Goal: Find specific page/section: Find specific page/section

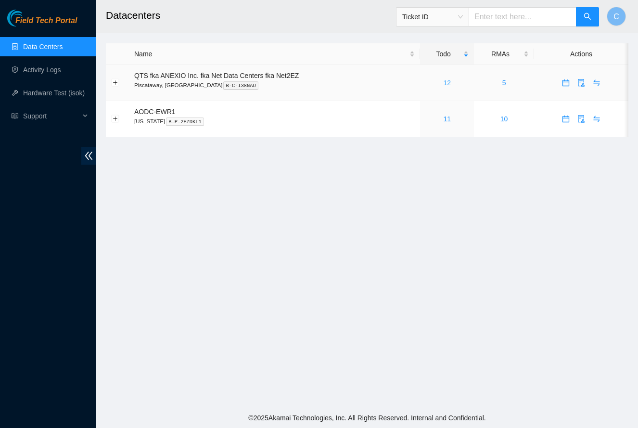
click at [450, 85] on link "12" at bounding box center [447, 83] width 8 height 8
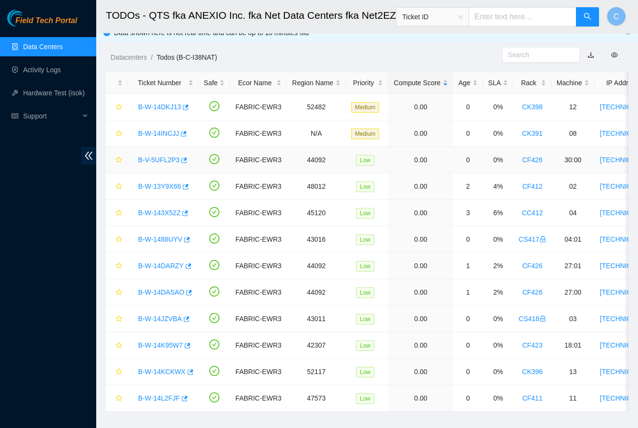
scroll to position [10, 0]
click at [169, 133] on link "B-W-14INCJJ" at bounding box center [158, 133] width 41 height 8
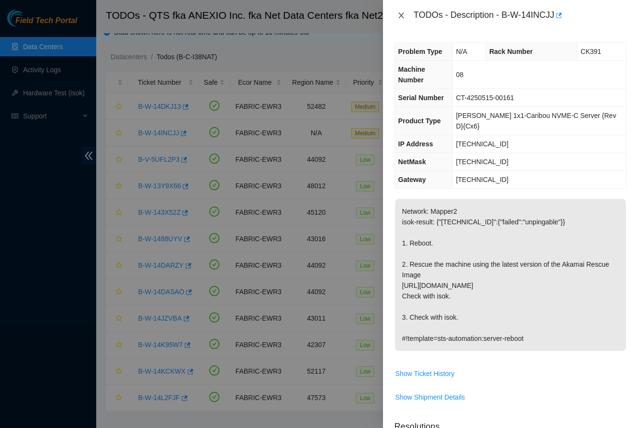
click at [401, 14] on icon "close" at bounding box center [401, 16] width 5 height 6
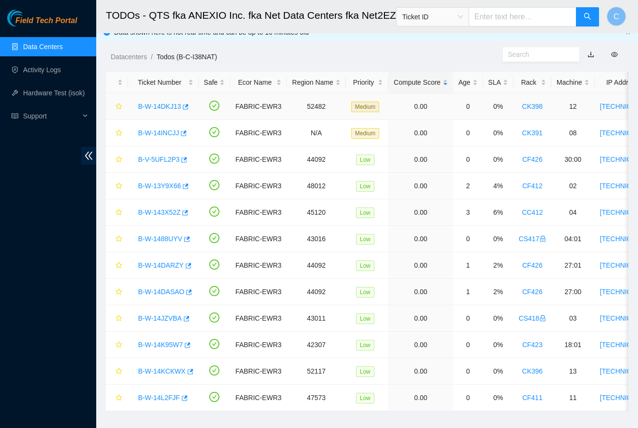
click at [158, 106] on link "B-W-14DKJ13" at bounding box center [159, 107] width 43 height 8
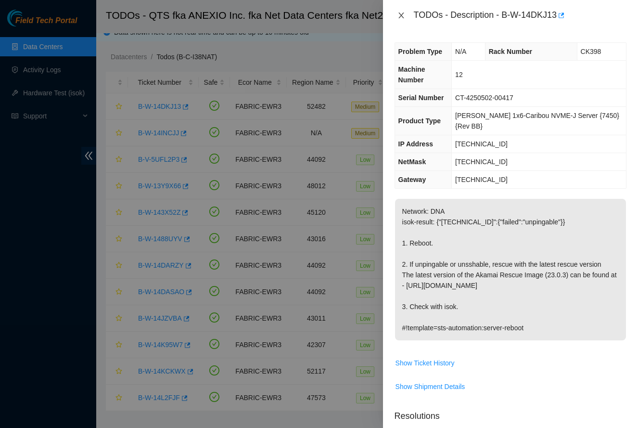
click at [400, 17] on icon "close" at bounding box center [402, 16] width 8 height 8
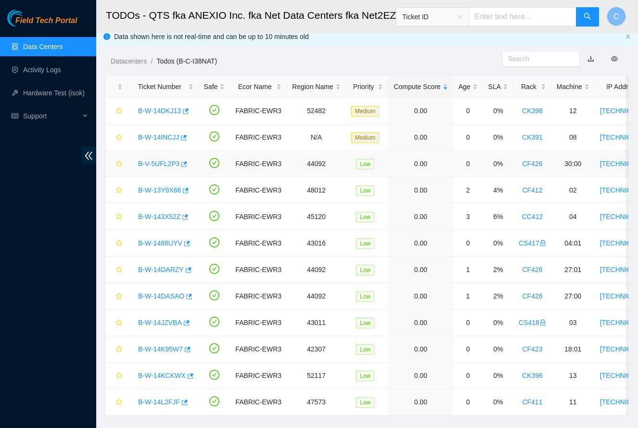
scroll to position [5, 0]
click at [160, 191] on link "B-W-13Y9X66" at bounding box center [159, 191] width 43 height 8
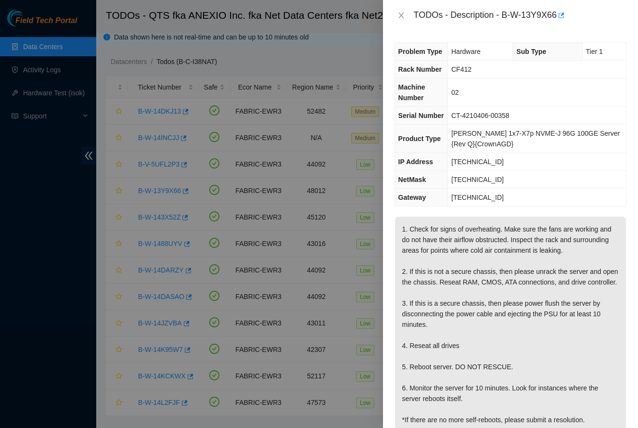
drag, startPoint x: 404, startPoint y: 14, endPoint x: 399, endPoint y: 18, distance: 6.2
click at [404, 14] on icon "close" at bounding box center [402, 16] width 8 height 8
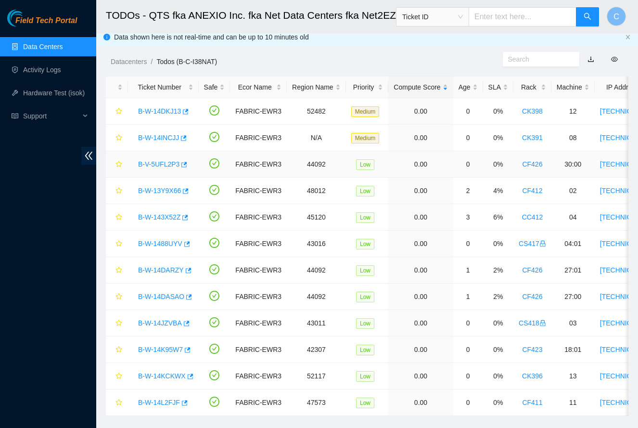
click at [167, 162] on link "B-V-5UFL2P3" at bounding box center [158, 164] width 41 height 8
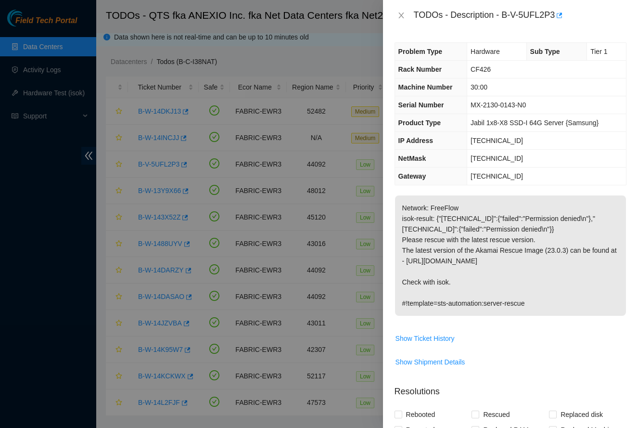
click at [404, 16] on icon "close" at bounding box center [402, 16] width 8 height 8
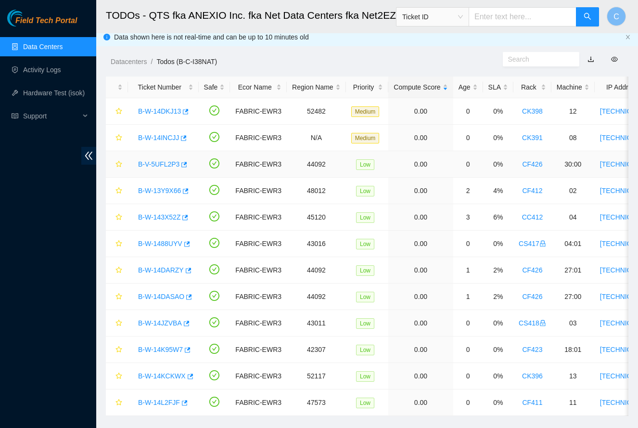
scroll to position [0, 0]
click at [156, 140] on link "B-W-14INCJJ" at bounding box center [158, 138] width 41 height 8
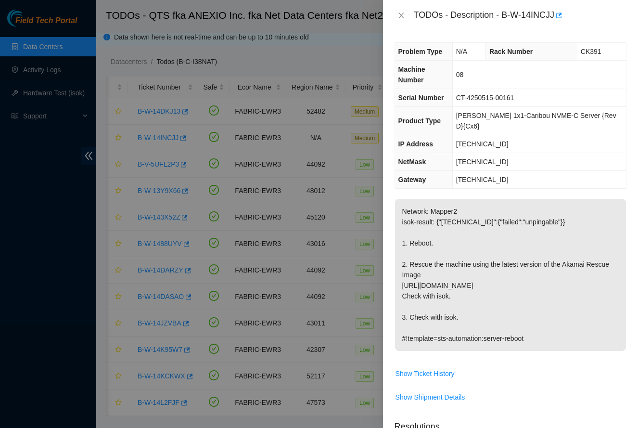
drag, startPoint x: 399, startPoint y: 12, endPoint x: 173, endPoint y: 104, distance: 244.0
click at [398, 13] on icon "close" at bounding box center [402, 16] width 8 height 8
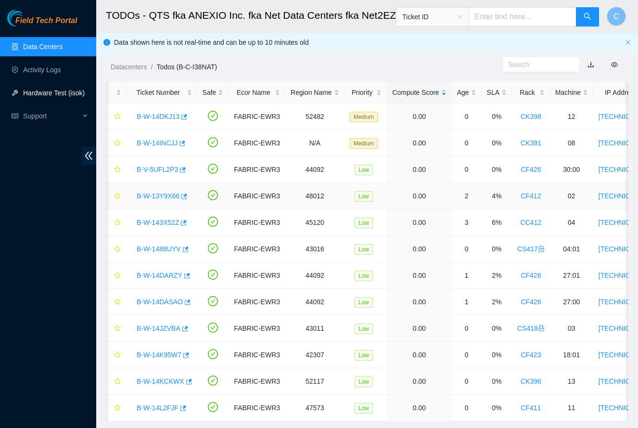
scroll to position [0, 0]
click at [55, 71] on link "Activity Logs" at bounding box center [42, 70] width 38 height 8
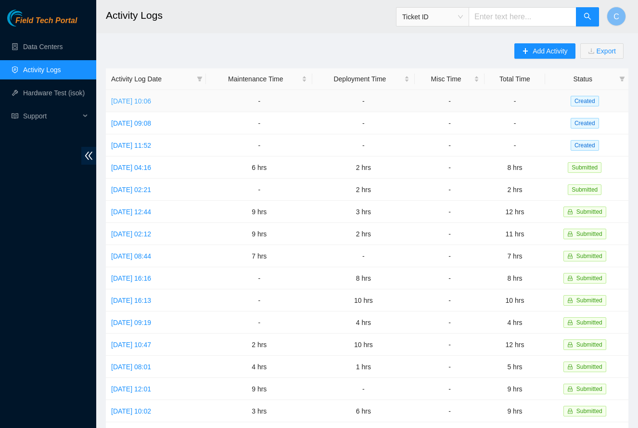
click at [147, 101] on link "[DATE] 10:06" at bounding box center [131, 101] width 40 height 8
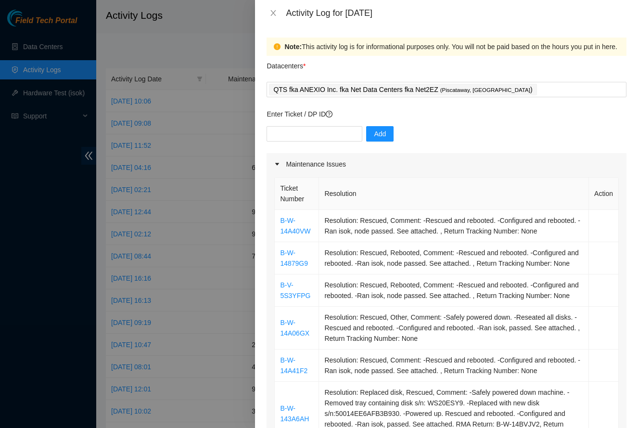
drag, startPoint x: 273, startPoint y: 15, endPoint x: 259, endPoint y: 33, distance: 22.6
click at [273, 15] on icon "close" at bounding box center [274, 13] width 8 height 8
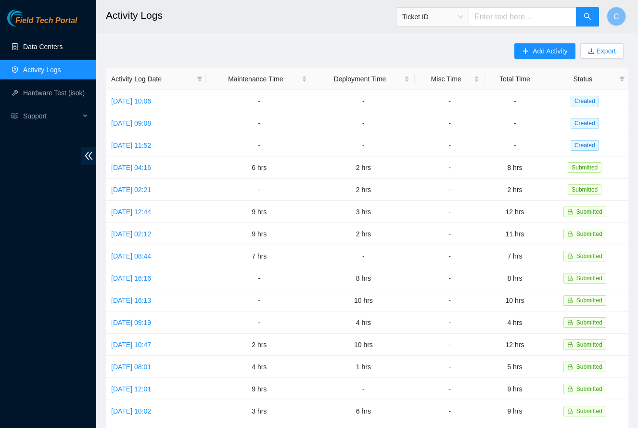
click at [42, 48] on link "Data Centers" at bounding box center [42, 47] width 39 height 8
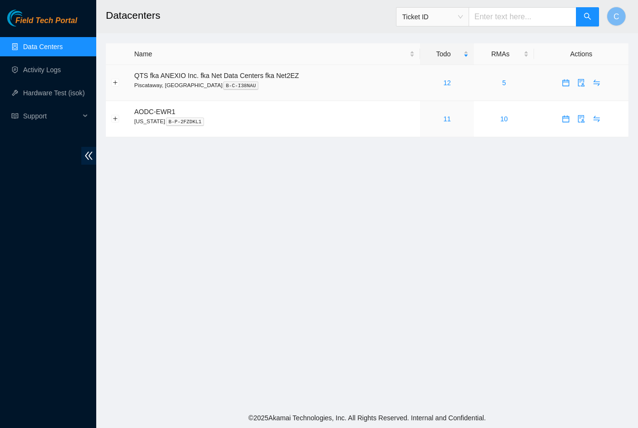
click at [455, 83] on div "12" at bounding box center [447, 83] width 43 height 11
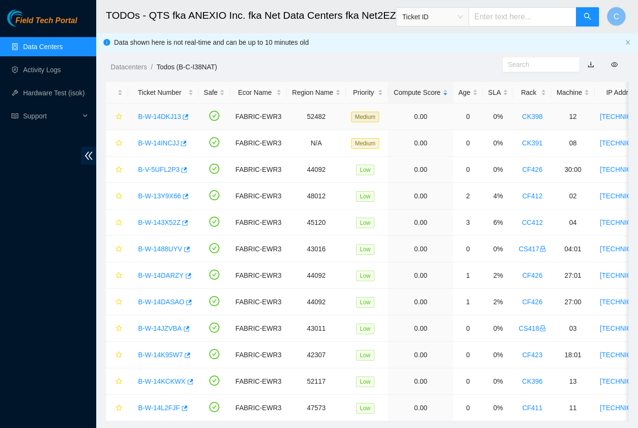
click at [157, 114] on link "B-W-14DKJ13" at bounding box center [159, 117] width 43 height 8
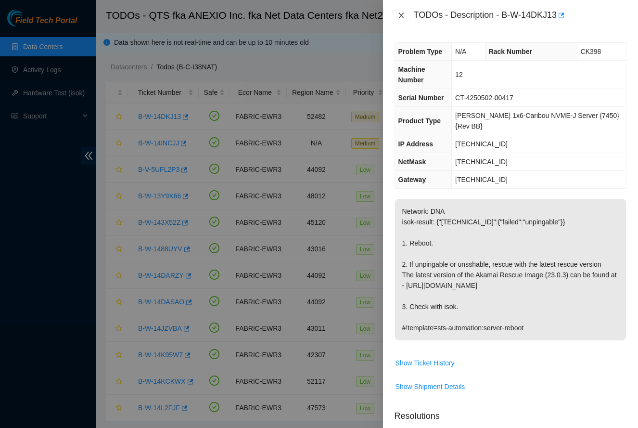
click at [402, 14] on icon "close" at bounding box center [401, 16] width 5 height 6
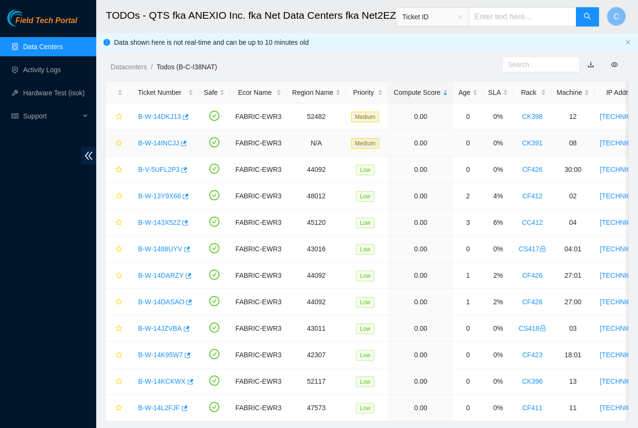
click at [161, 142] on link "B-W-14INCJJ" at bounding box center [158, 143] width 41 height 8
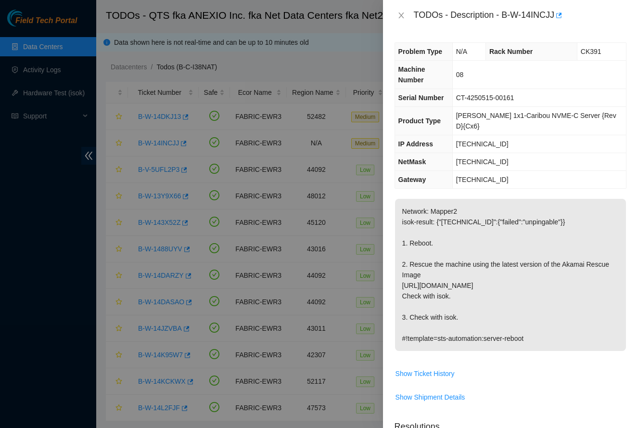
click at [403, 21] on div "TODOs - Description - B-W-14INCJJ" at bounding box center [511, 15] width 232 height 15
click at [402, 17] on icon "close" at bounding box center [401, 16] width 5 height 6
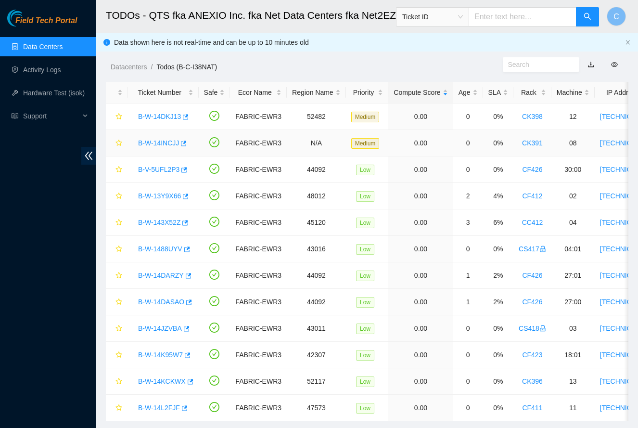
click at [164, 145] on link "B-W-14INCJJ" at bounding box center [158, 143] width 41 height 8
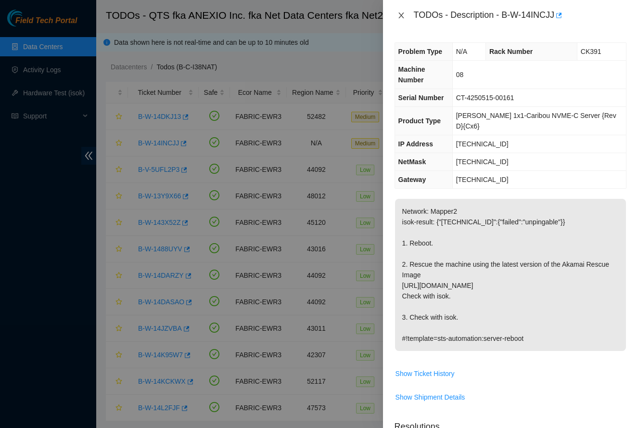
click at [404, 15] on icon "close" at bounding box center [402, 16] width 8 height 8
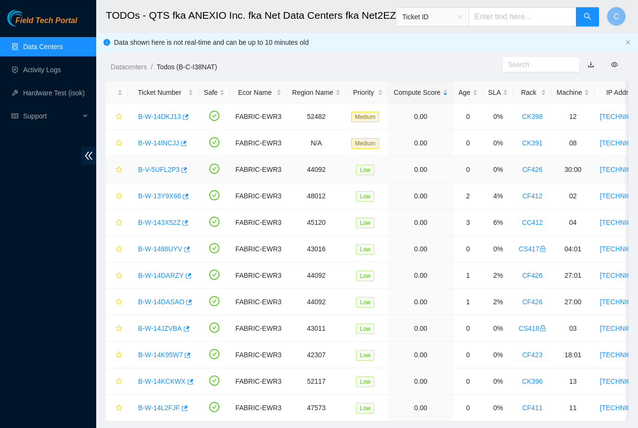
click at [164, 171] on link "B-V-5UFL2P3" at bounding box center [158, 170] width 41 height 8
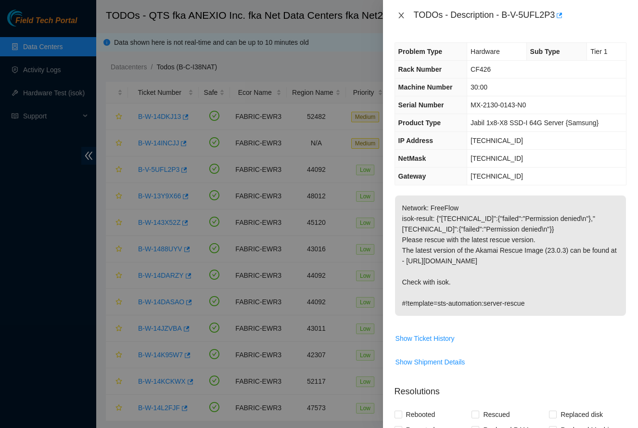
click at [402, 15] on icon "close" at bounding box center [401, 16] width 5 height 6
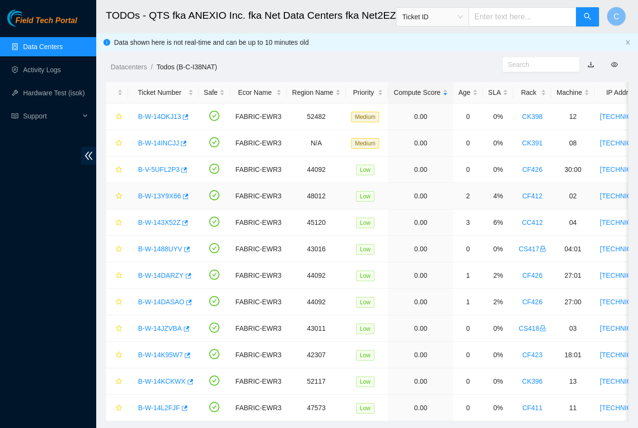
click at [161, 194] on link "B-W-13Y9X66" at bounding box center [159, 196] width 43 height 8
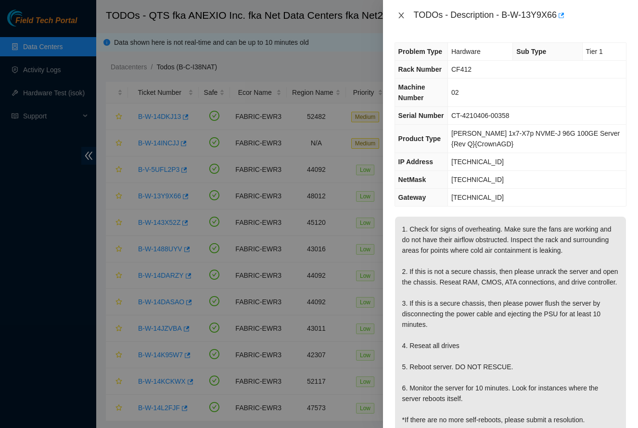
click at [402, 13] on icon "close" at bounding box center [401, 16] width 5 height 6
